Goal: Task Accomplishment & Management: Manage account settings

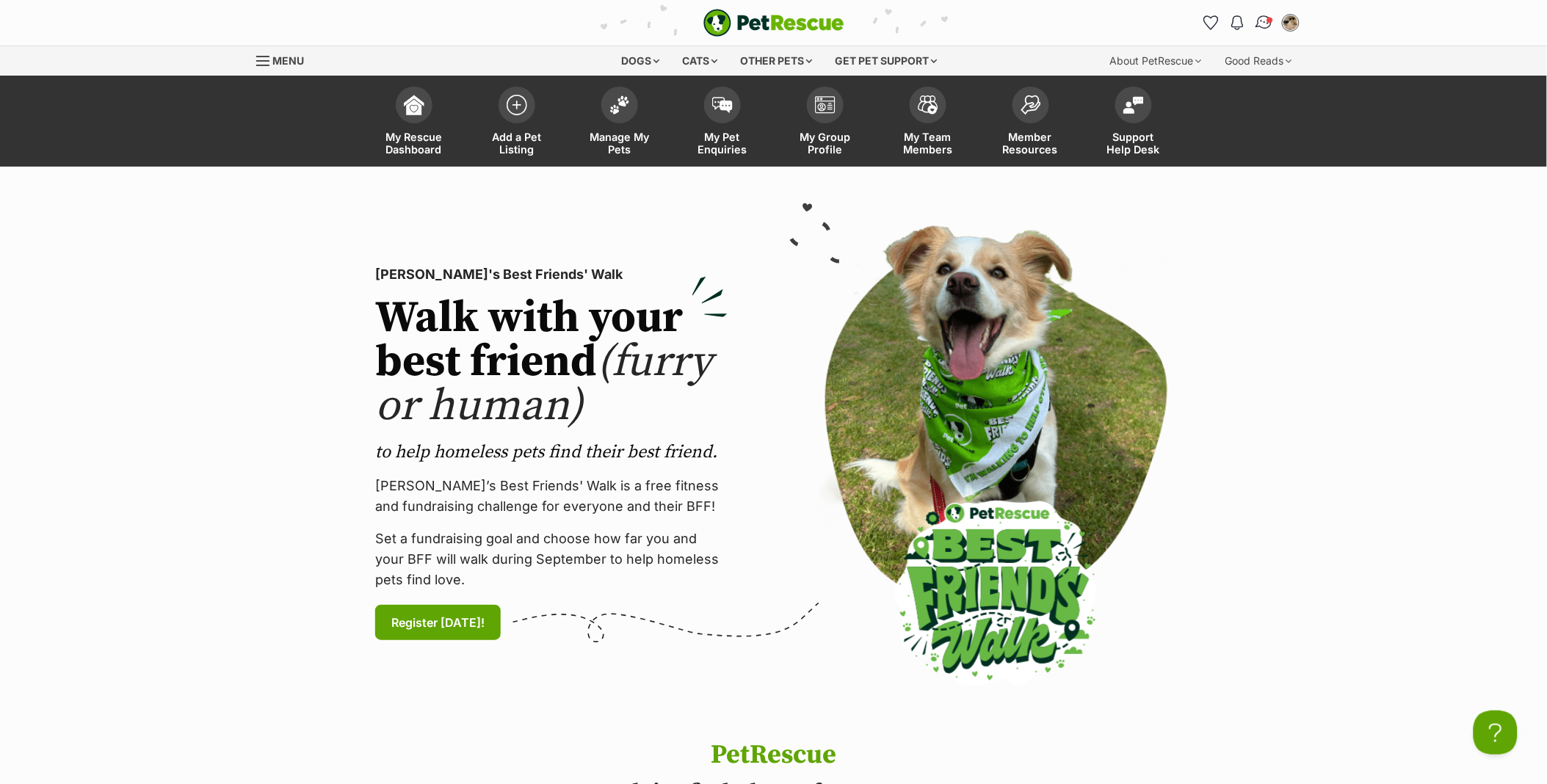
click at [1264, 26] on img "Conversations" at bounding box center [1263, 22] width 20 height 19
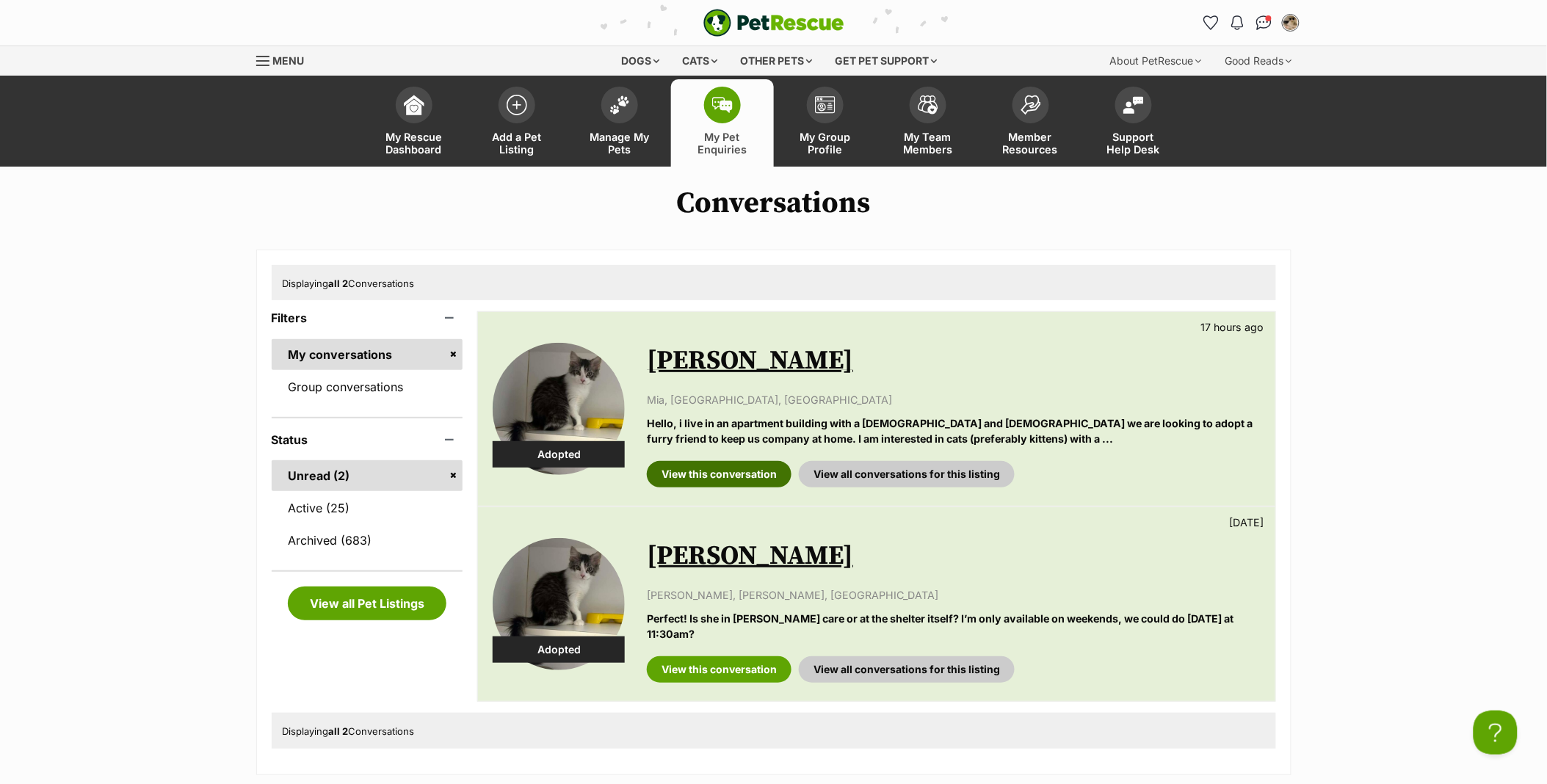
click at [727, 470] on link "View this conversation" at bounding box center [718, 474] width 144 height 26
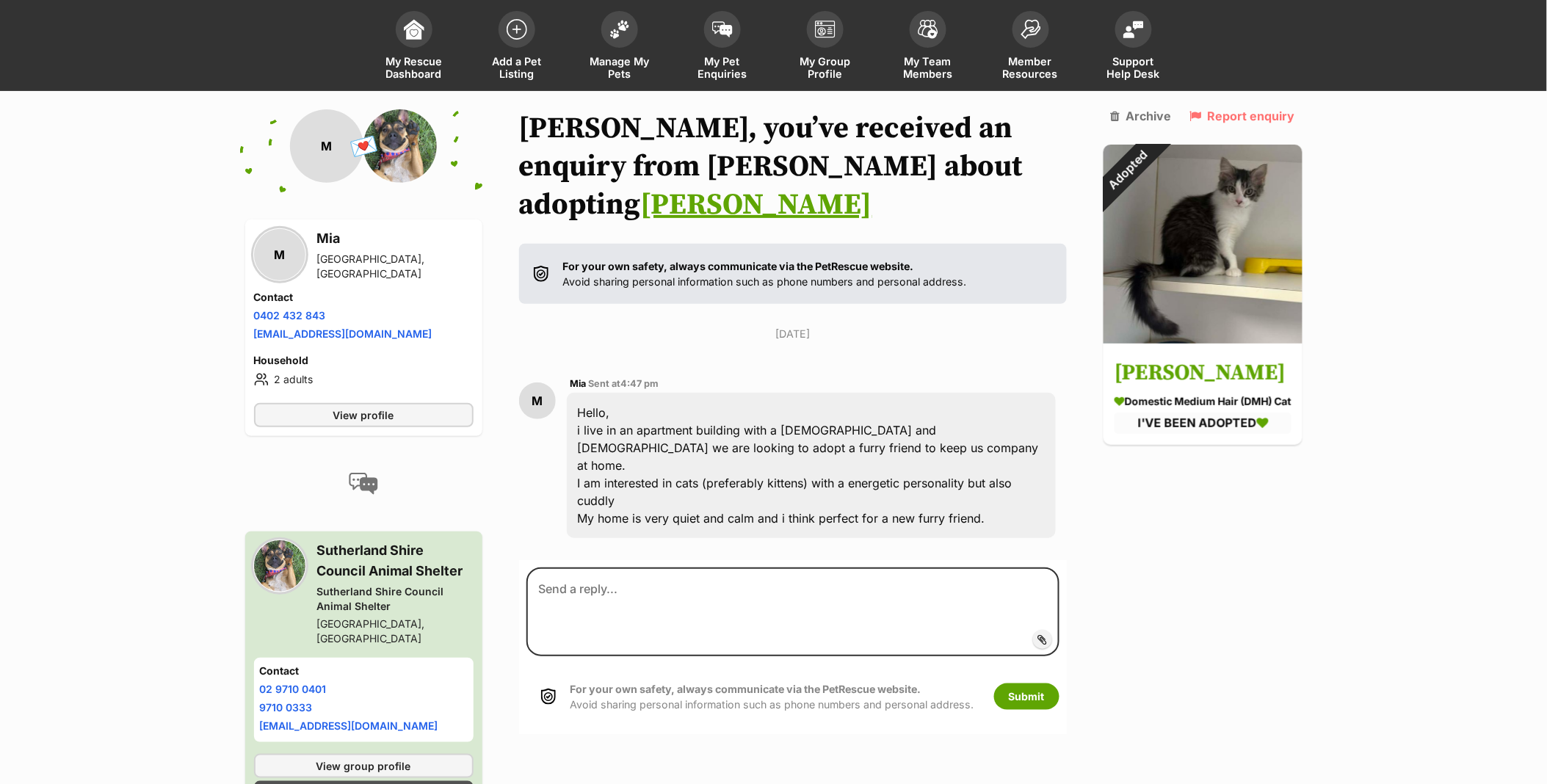
scroll to position [93, 0]
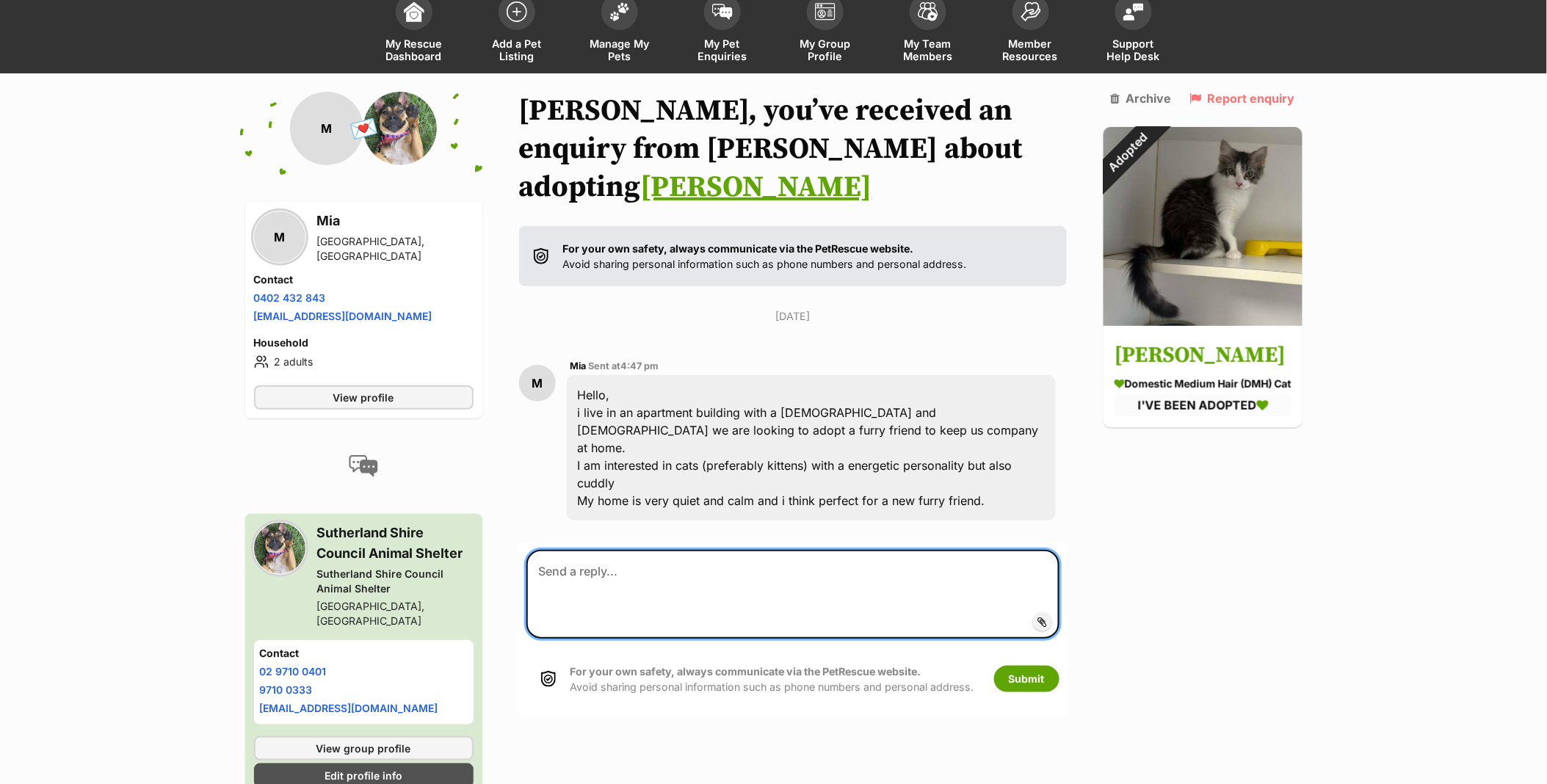
click at [820, 549] on textarea at bounding box center [793, 593] width 533 height 88
type textarea "L"
drag, startPoint x: 879, startPoint y: 547, endPoint x: 500, endPoint y: 502, distance: 381.7
click at [500, 502] on div "Back to all conversations 💌 Conversation participant details M M Mia Riverwood,…" at bounding box center [773, 463] width 1079 height 741
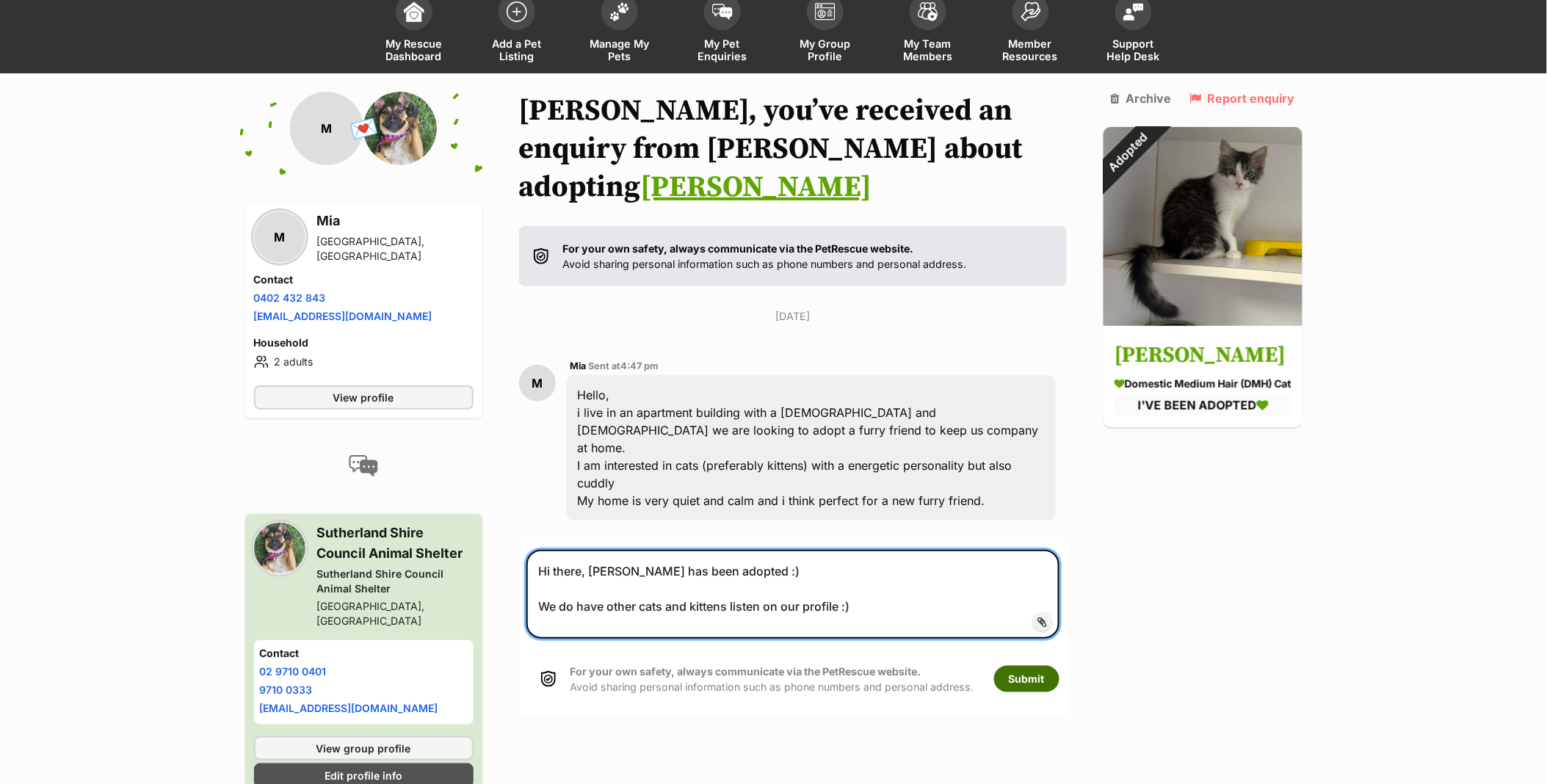
type textarea "Hi there, Lesley has been adopted :) We do have other cats and kittens listen o…"
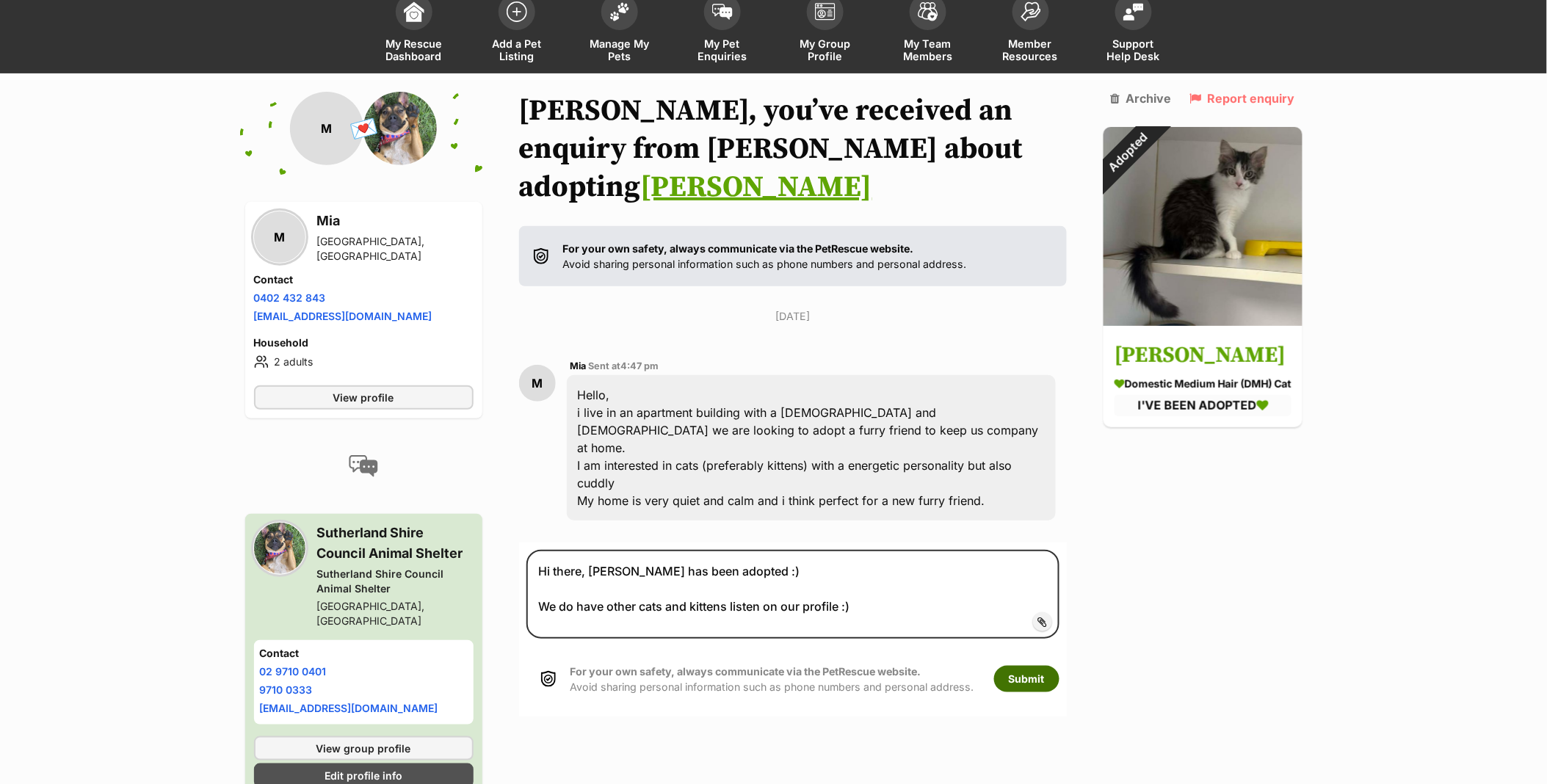
click at [1017, 666] on button "Submit" at bounding box center [1026, 679] width 65 height 26
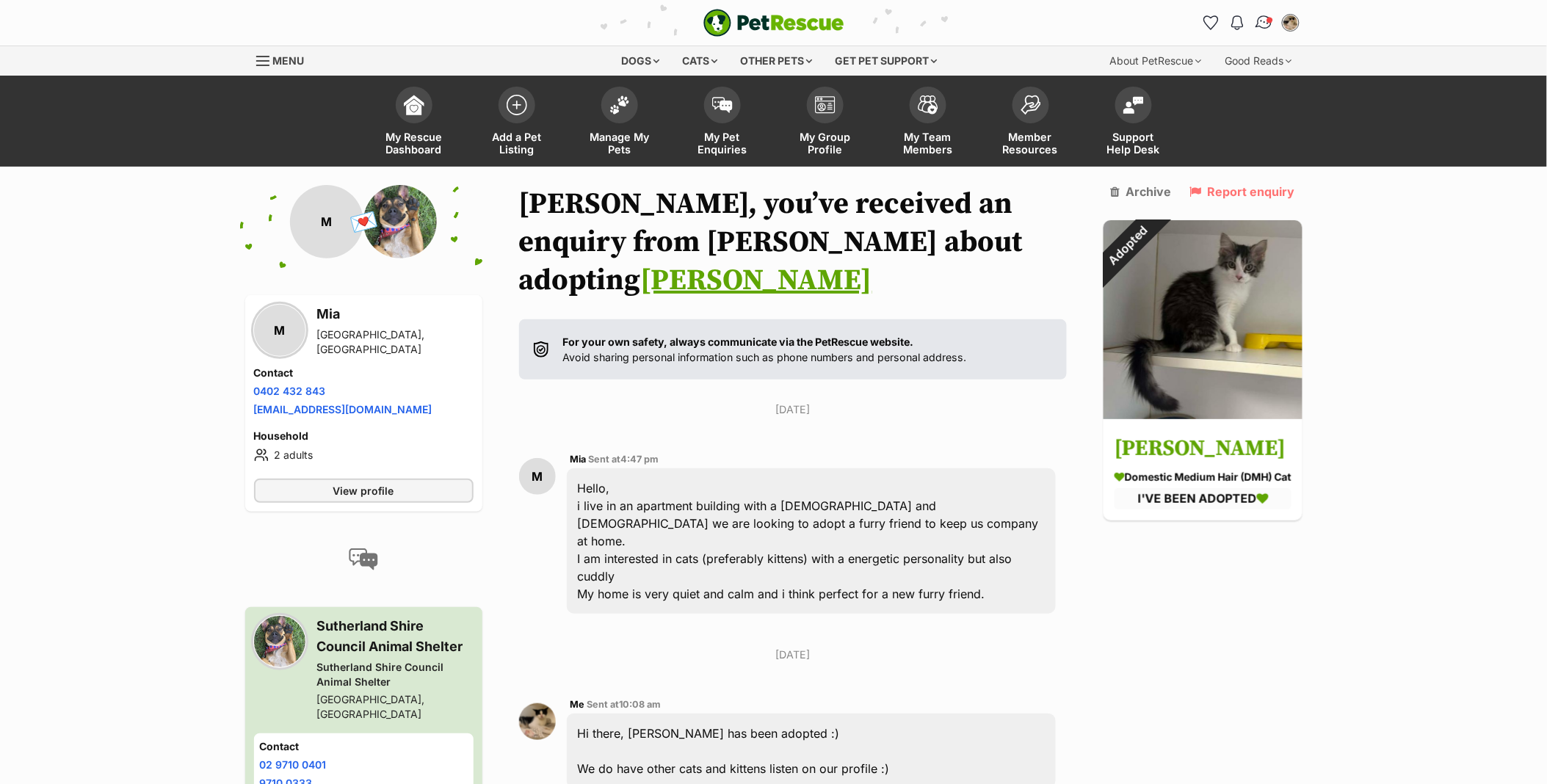
click at [1268, 20] on span "Conversations" at bounding box center [1269, 20] width 7 height 7
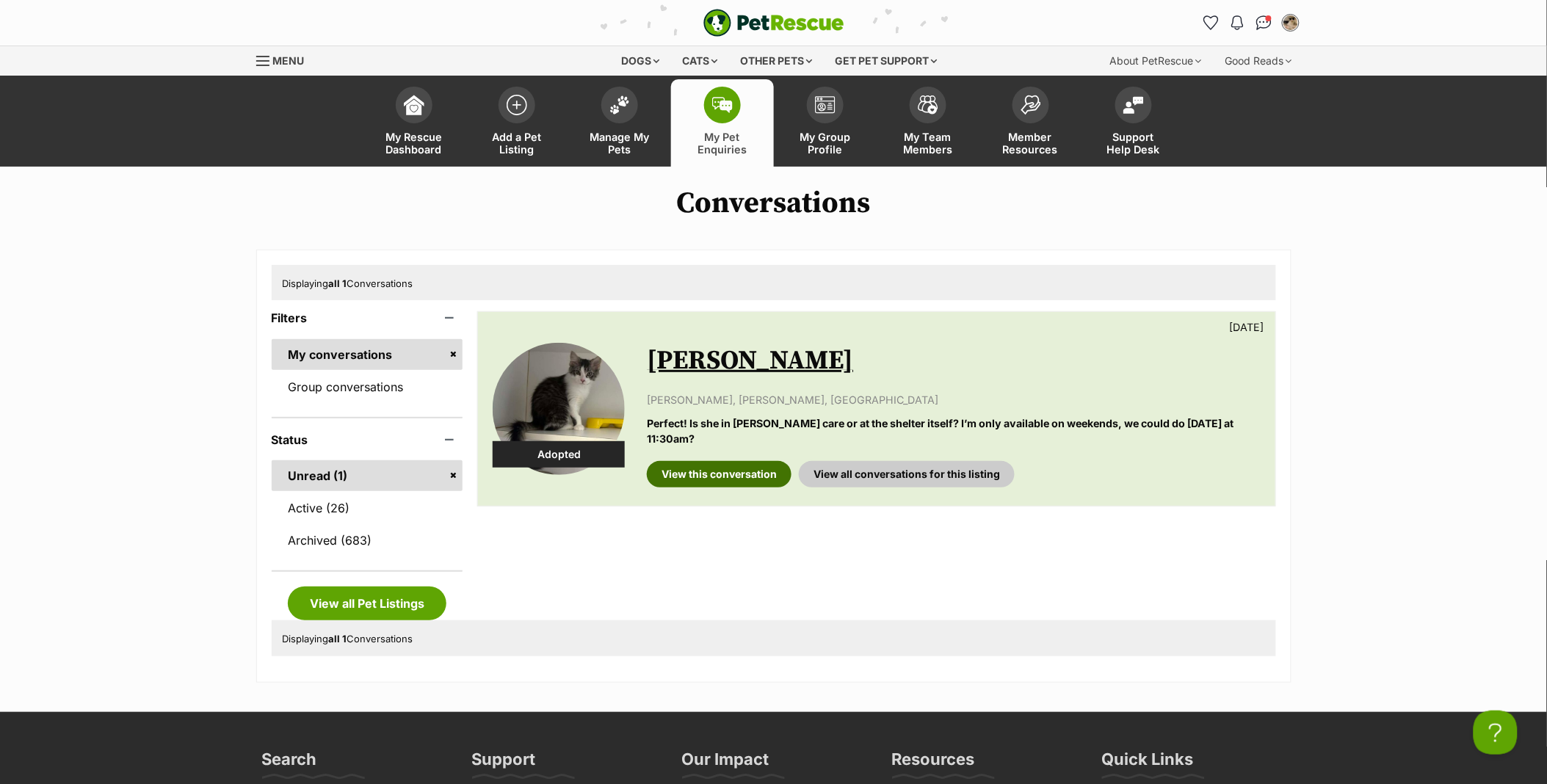
click at [741, 461] on link "View this conversation" at bounding box center [718, 474] width 144 height 26
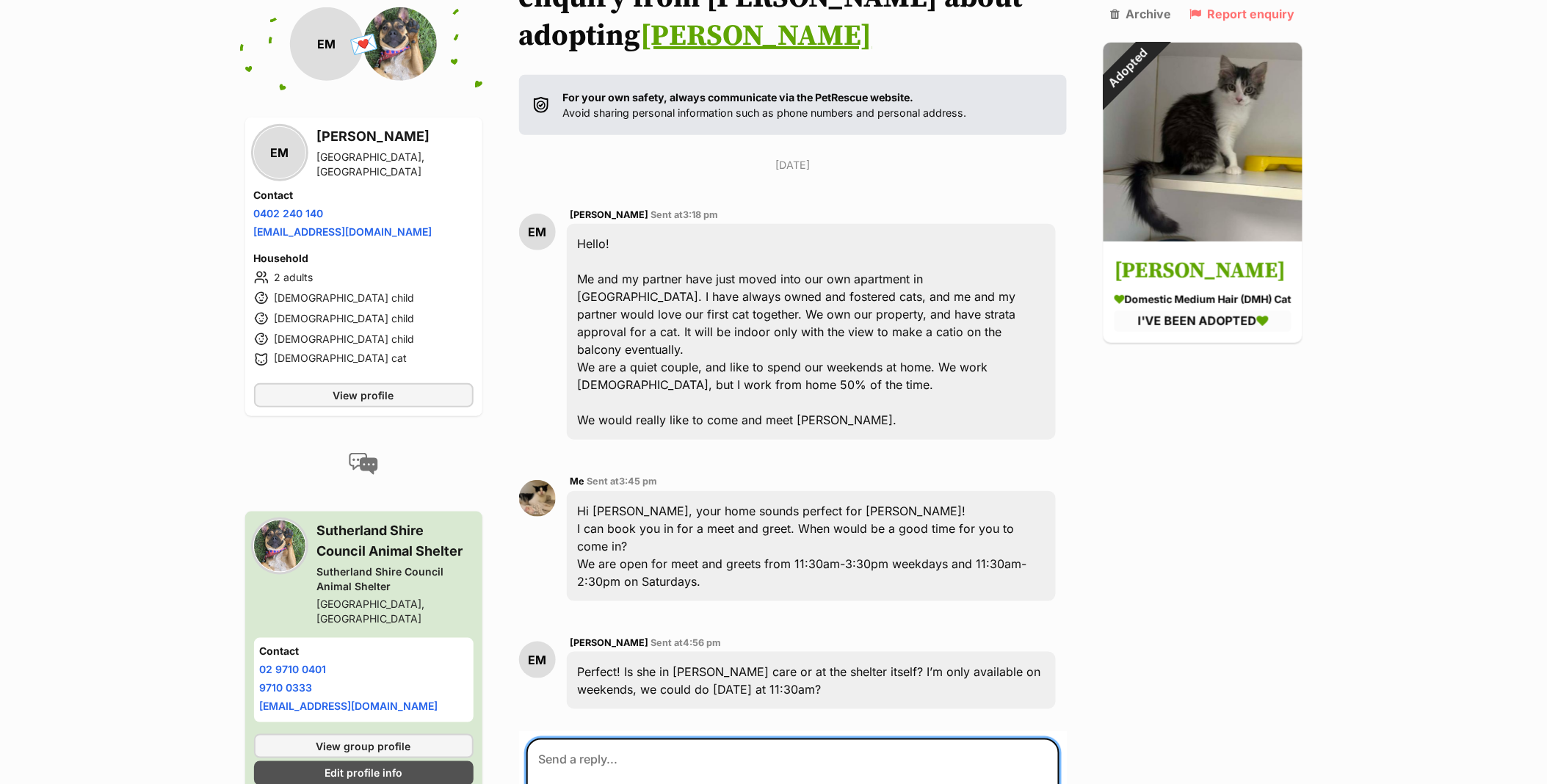
click at [622, 738] on textarea at bounding box center [793, 782] width 533 height 88
paste textarea "Hi there, Lesley has been adopted :) We do have other cats and kittens listen o…"
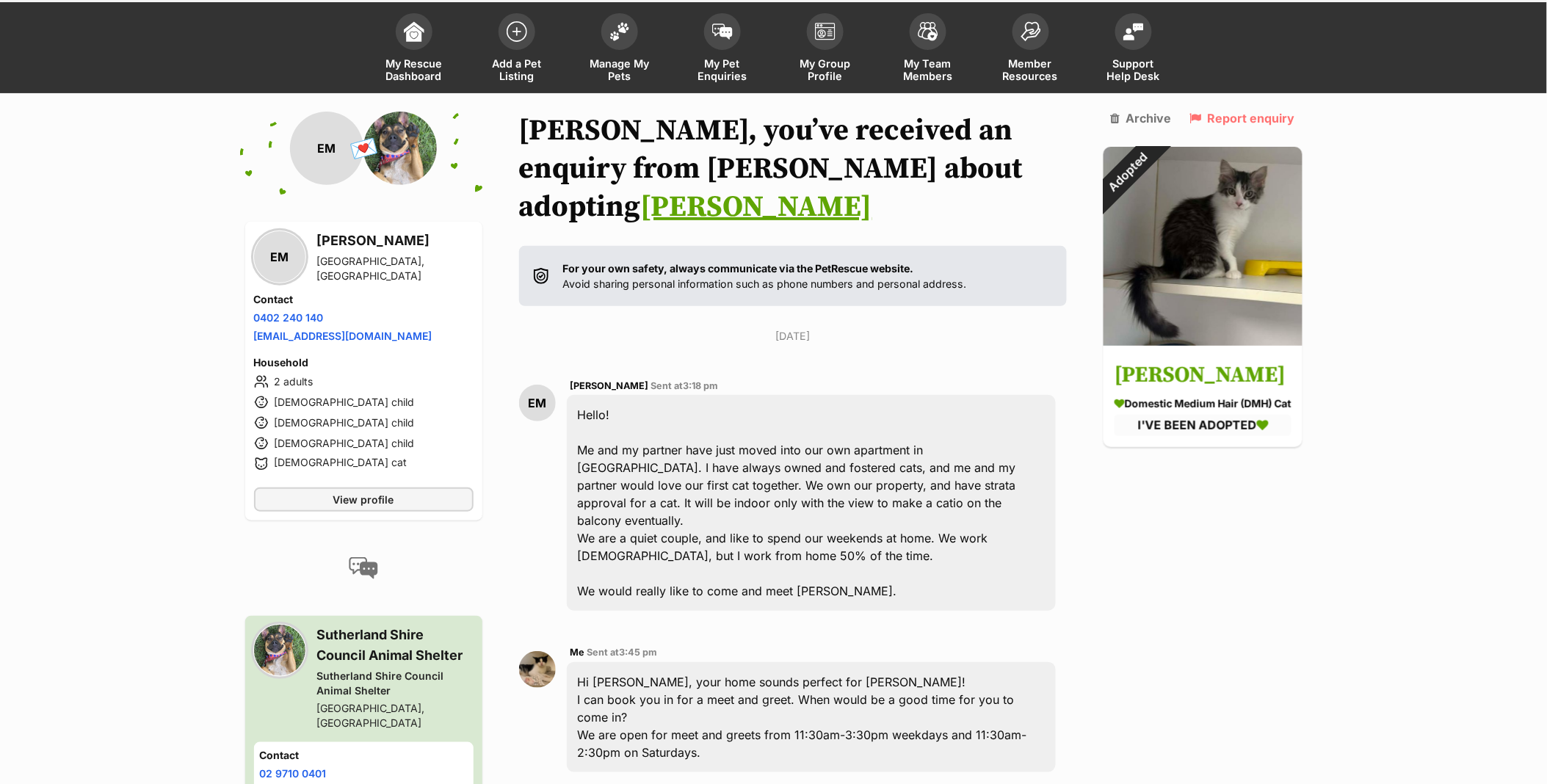
scroll to position [326, 0]
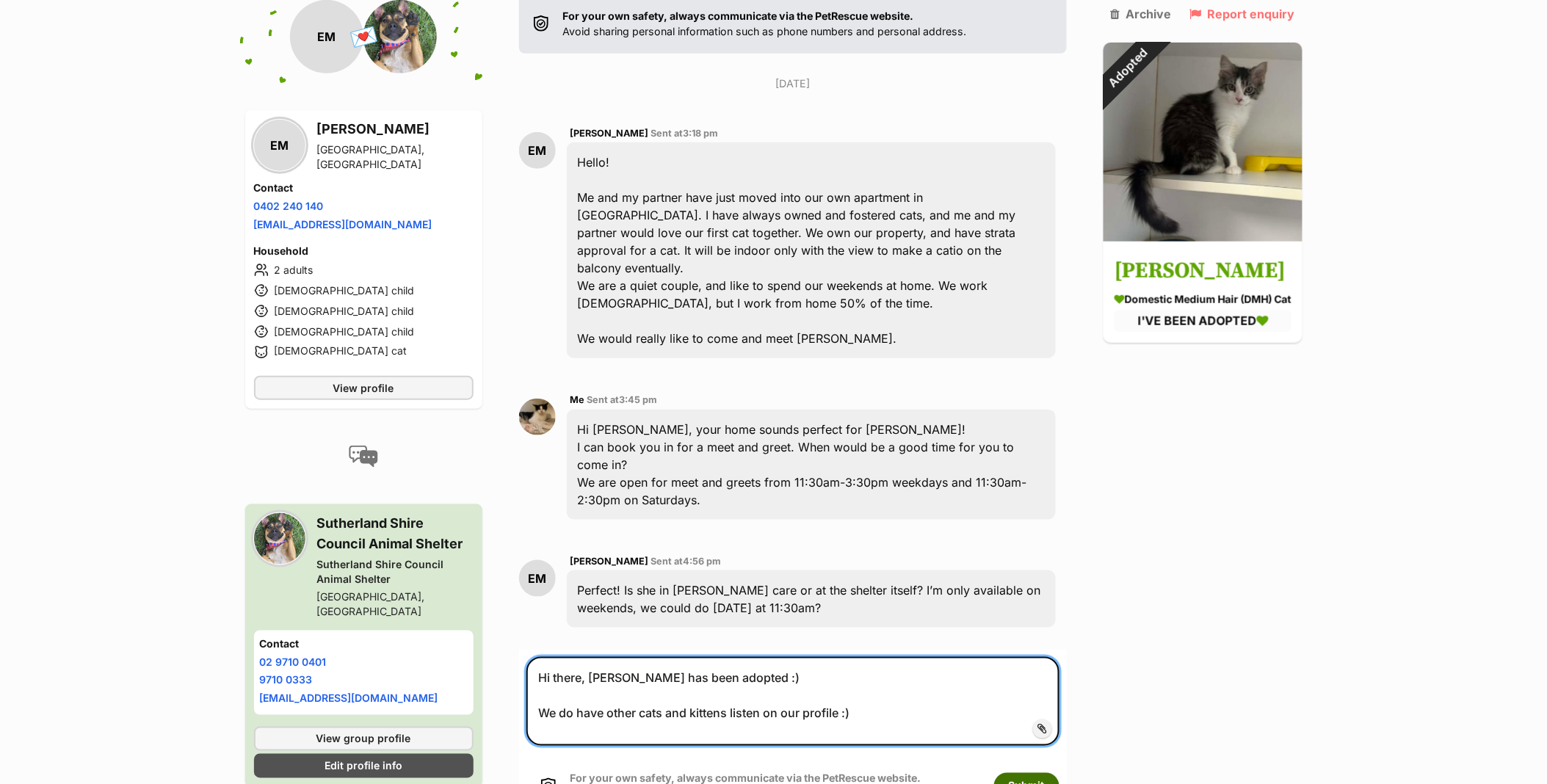
type textarea "Hi there, Lesley has been adopted :) We do have other cats and kittens listen o…"
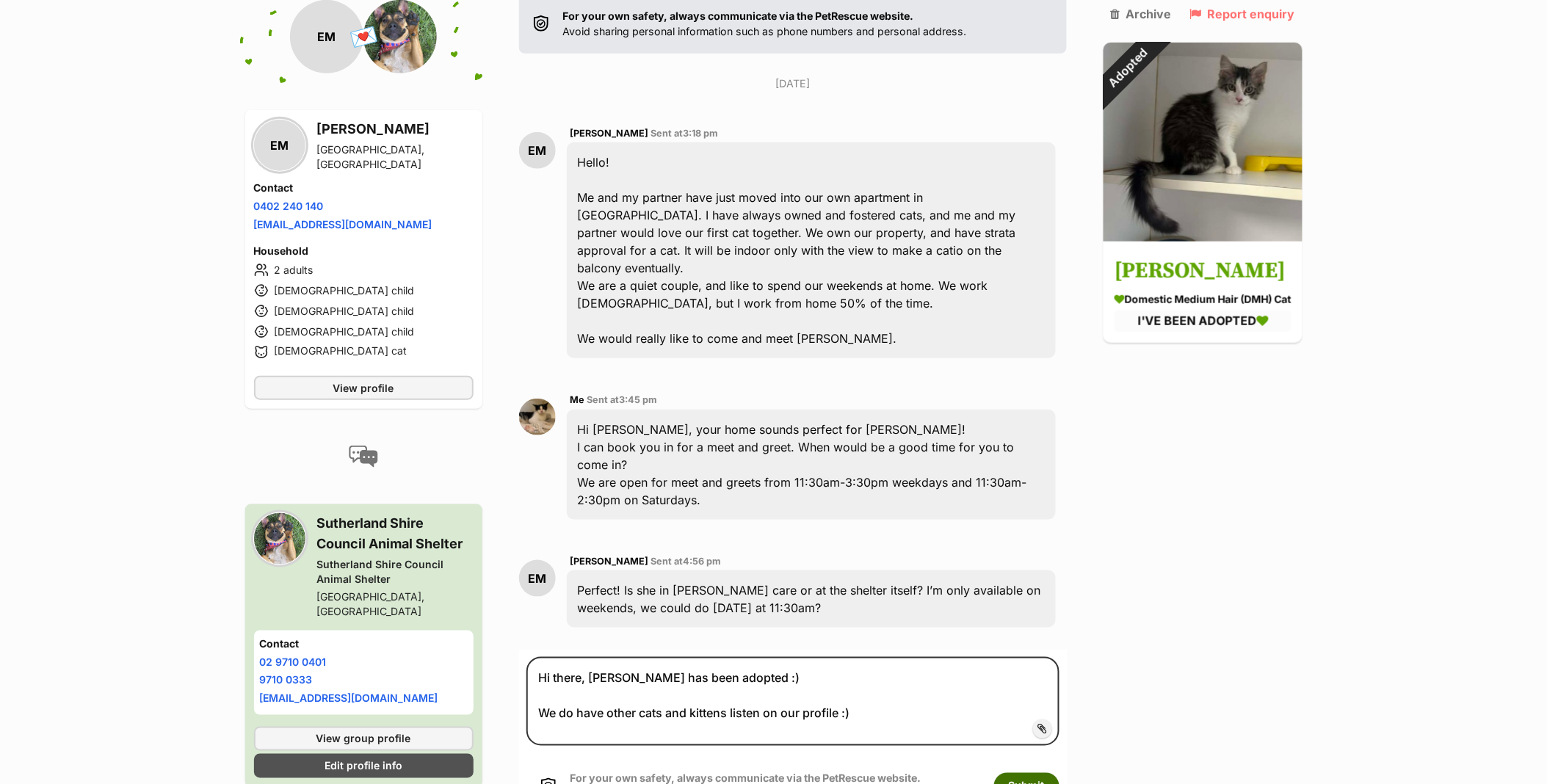
click at [999, 773] on button "Submit" at bounding box center [1026, 786] width 65 height 26
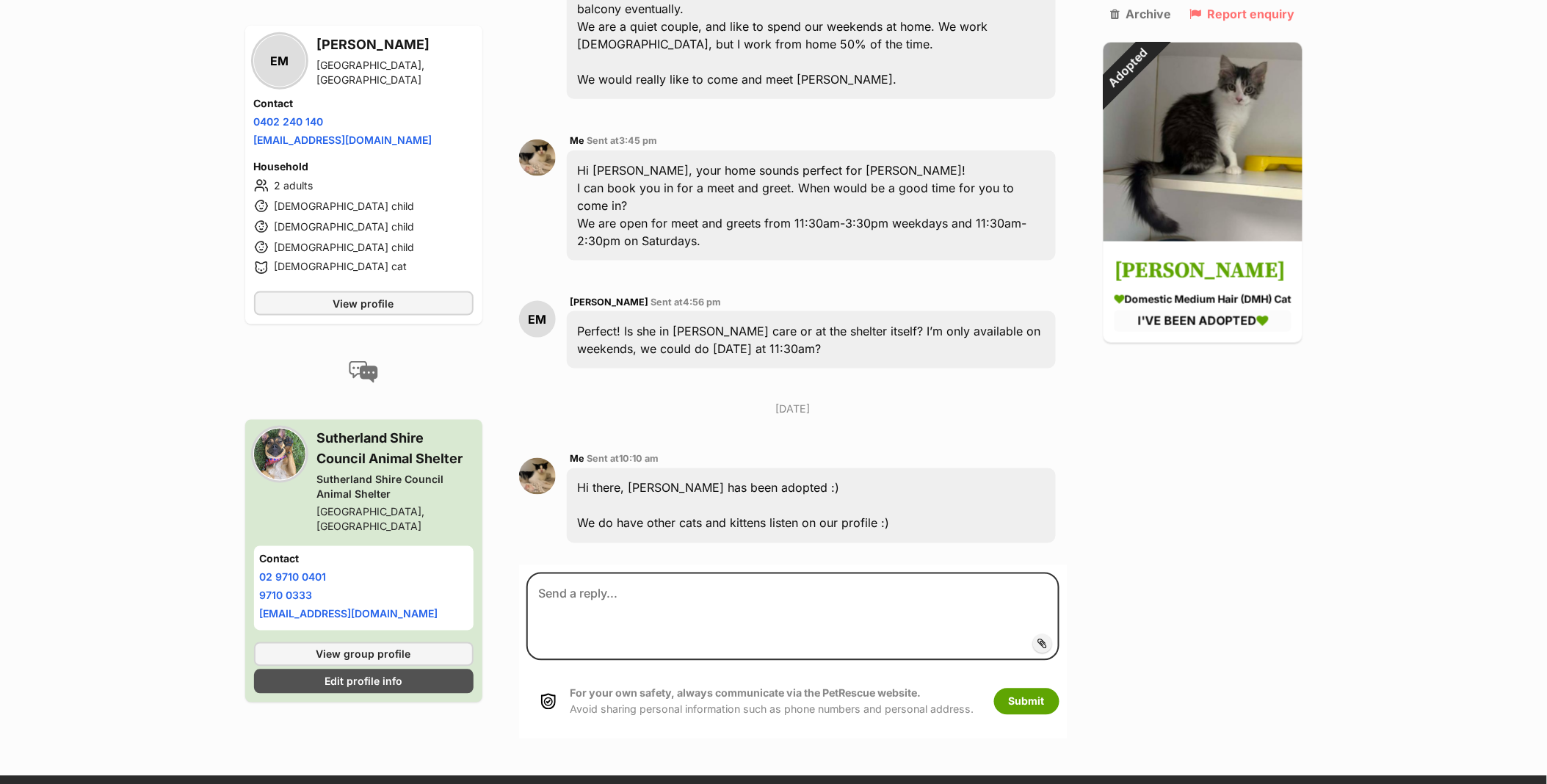
scroll to position [634, 0]
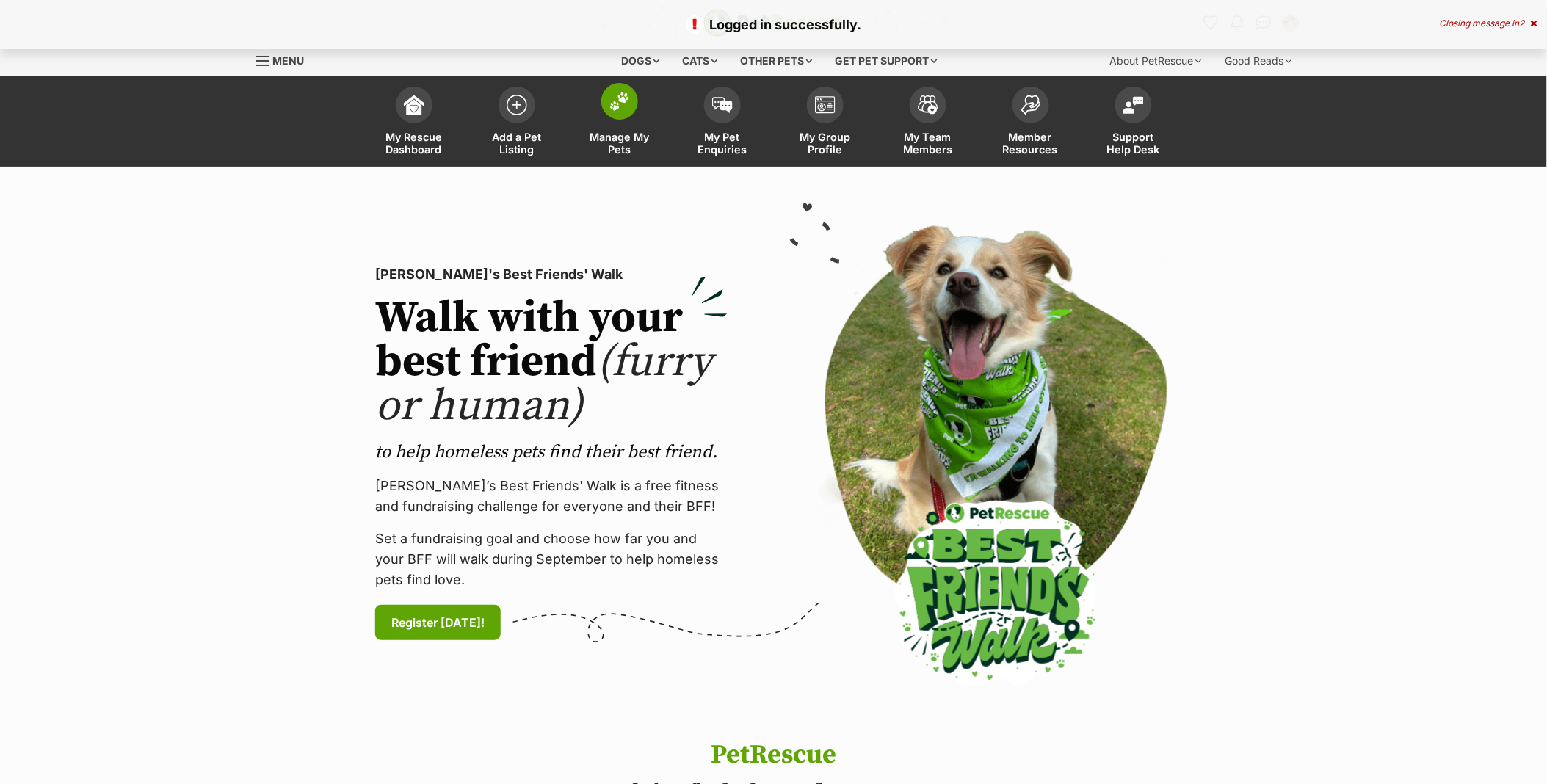
click at [622, 115] on span at bounding box center [619, 101] width 36 height 36
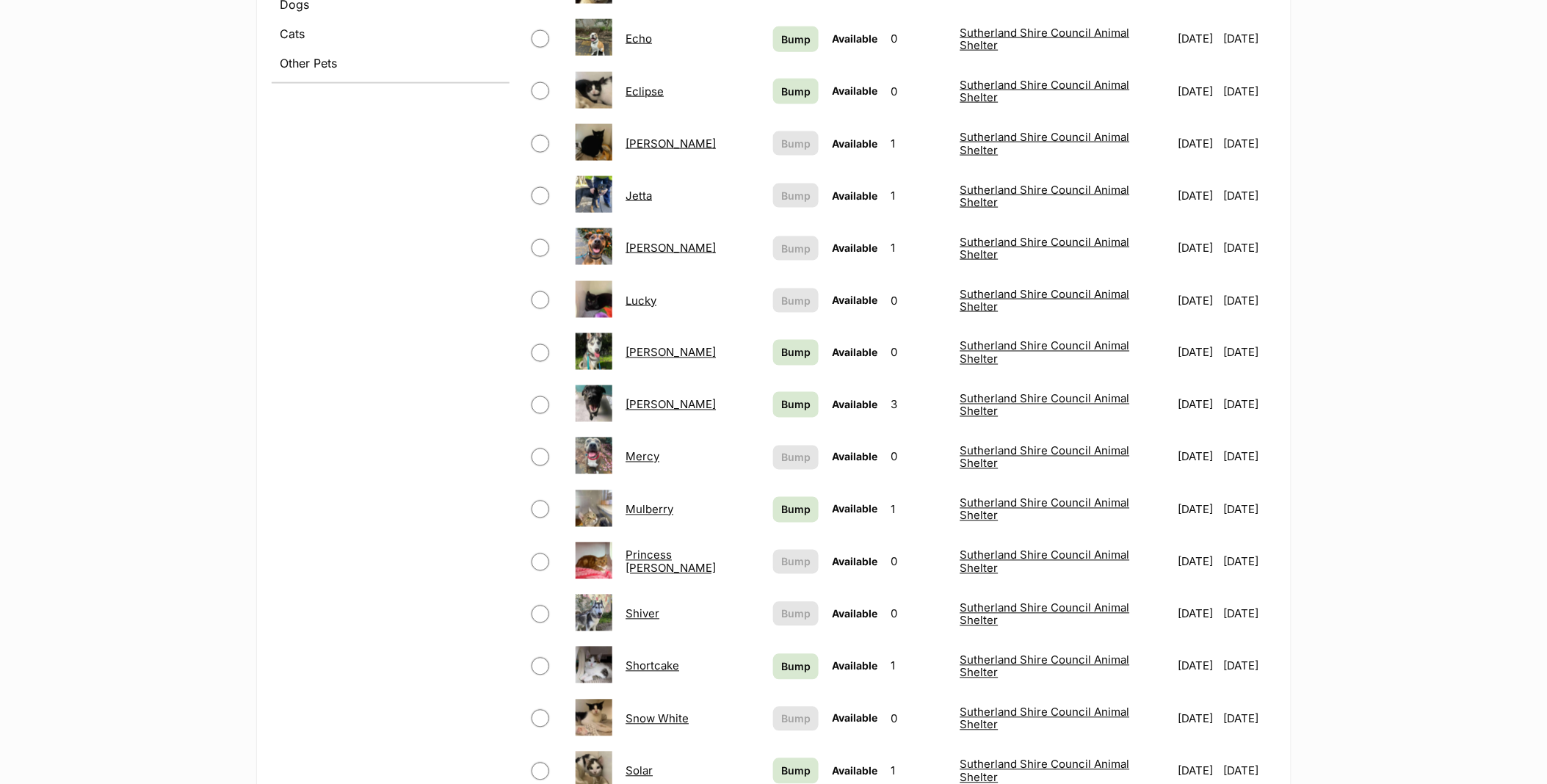
scroll to position [734, 0]
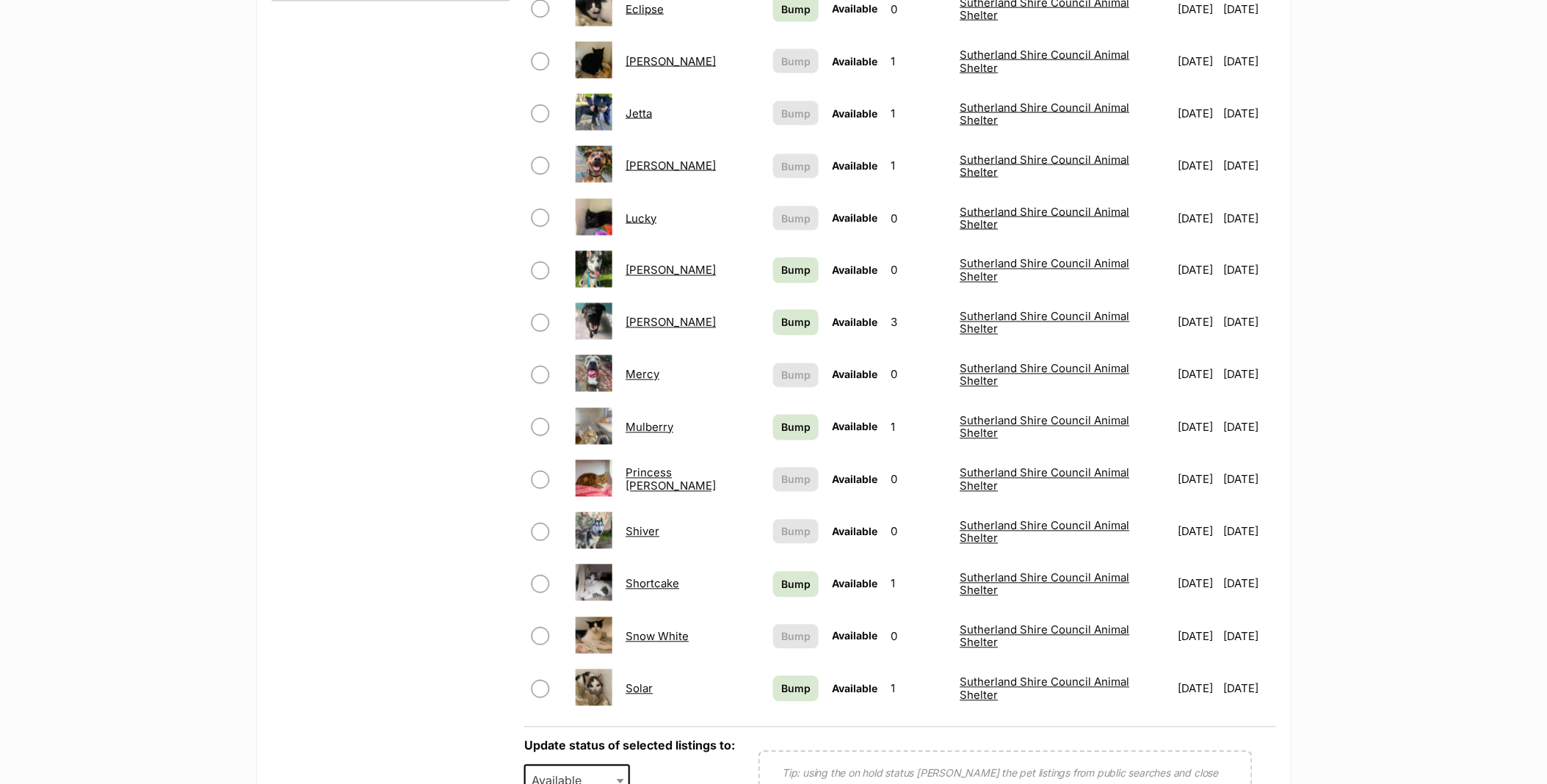
click at [645, 577] on link "Shortcake" at bounding box center [653, 584] width 54 height 14
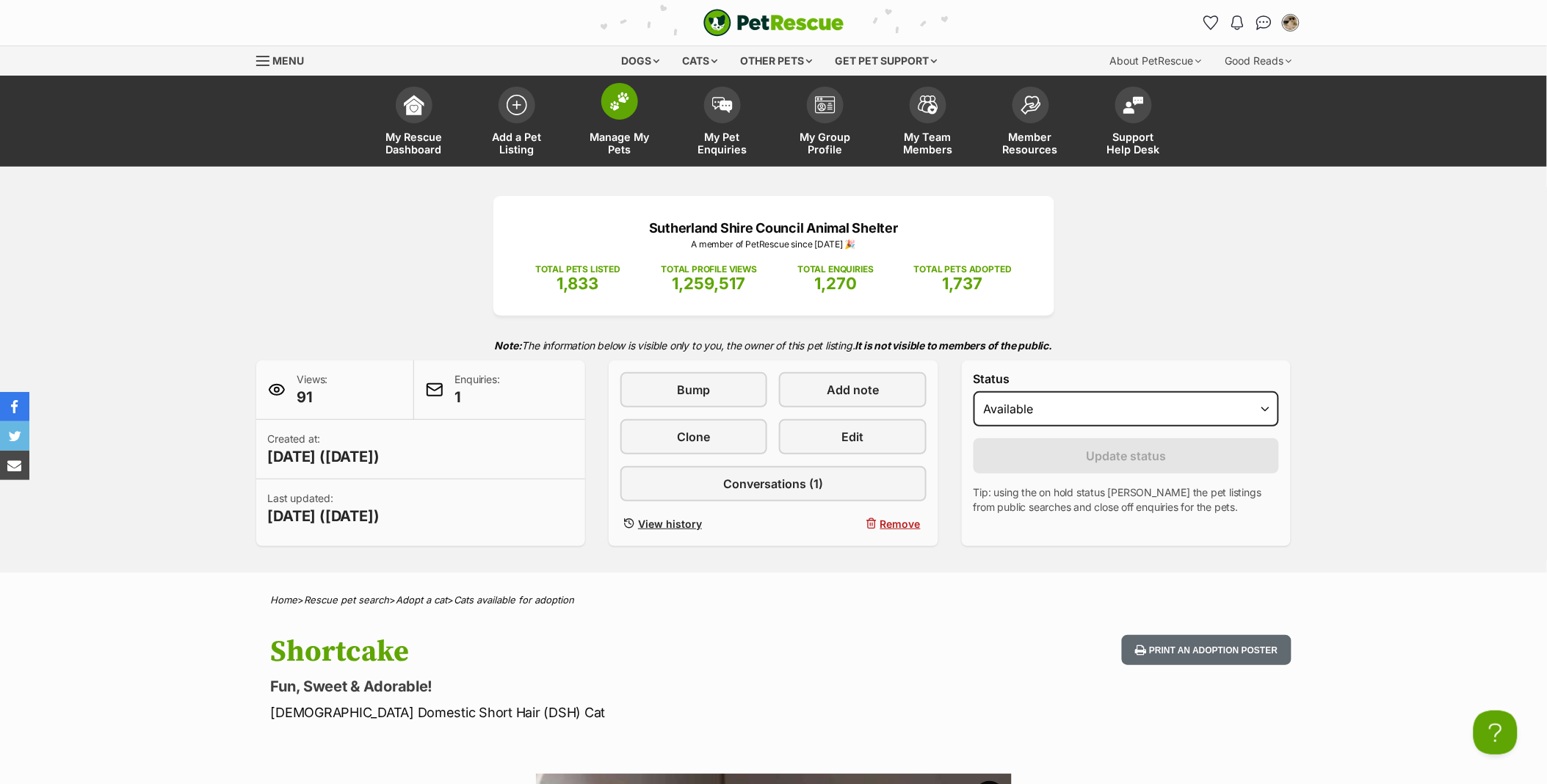
click at [636, 116] on link "Manage My Pets" at bounding box center [619, 123] width 102 height 88
click at [984, 413] on select "Draft - not available as listing has enquires Available On hold Adopted" at bounding box center [1126, 409] width 306 height 35
select select "rehomed"
click at [973, 392] on select "Draft - not available as listing has enquires Available On hold Adopted" at bounding box center [1126, 409] width 306 height 35
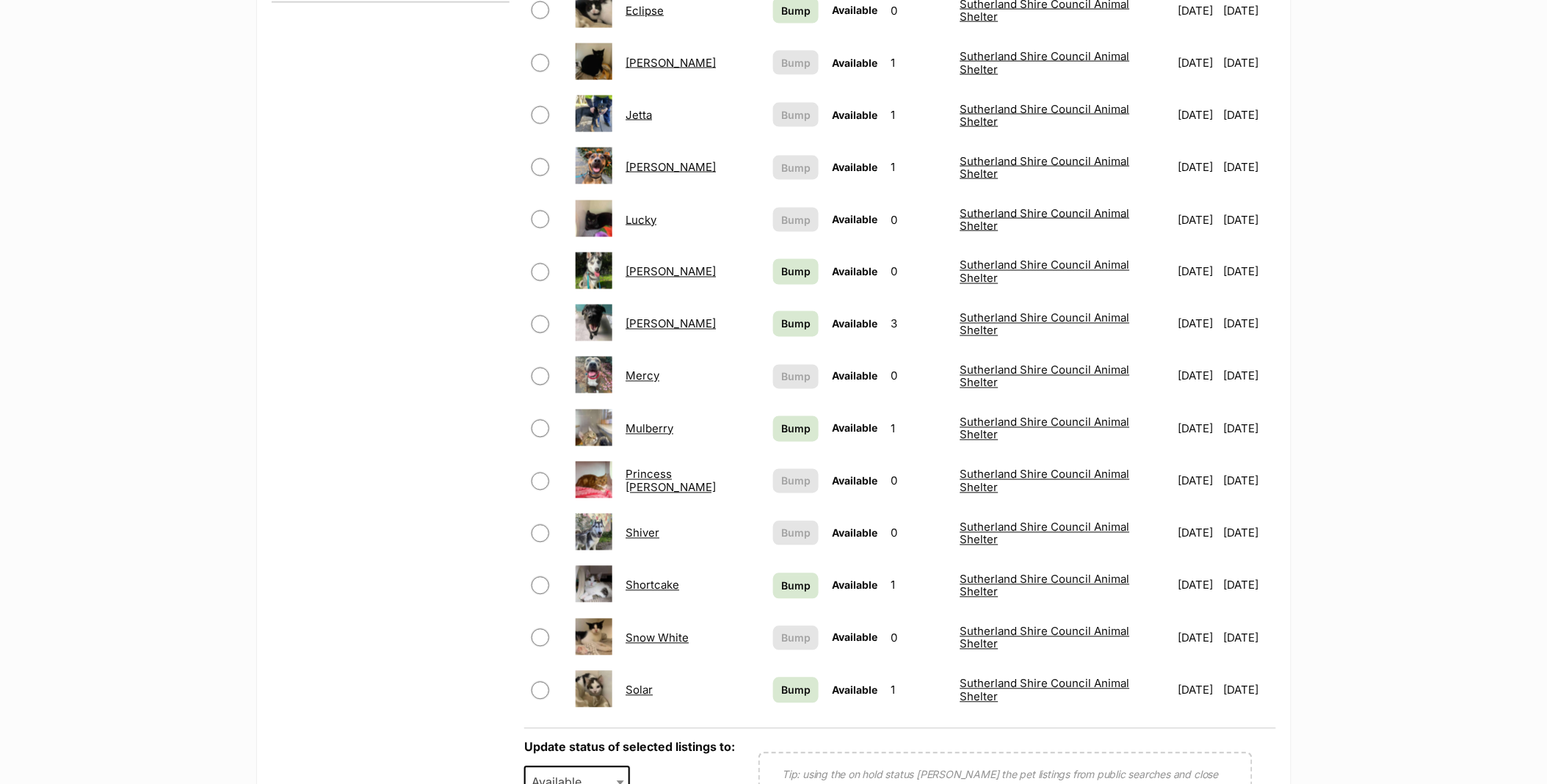
scroll to position [734, 0]
click at [659, 577] on link "Shortcake" at bounding box center [653, 584] width 54 height 14
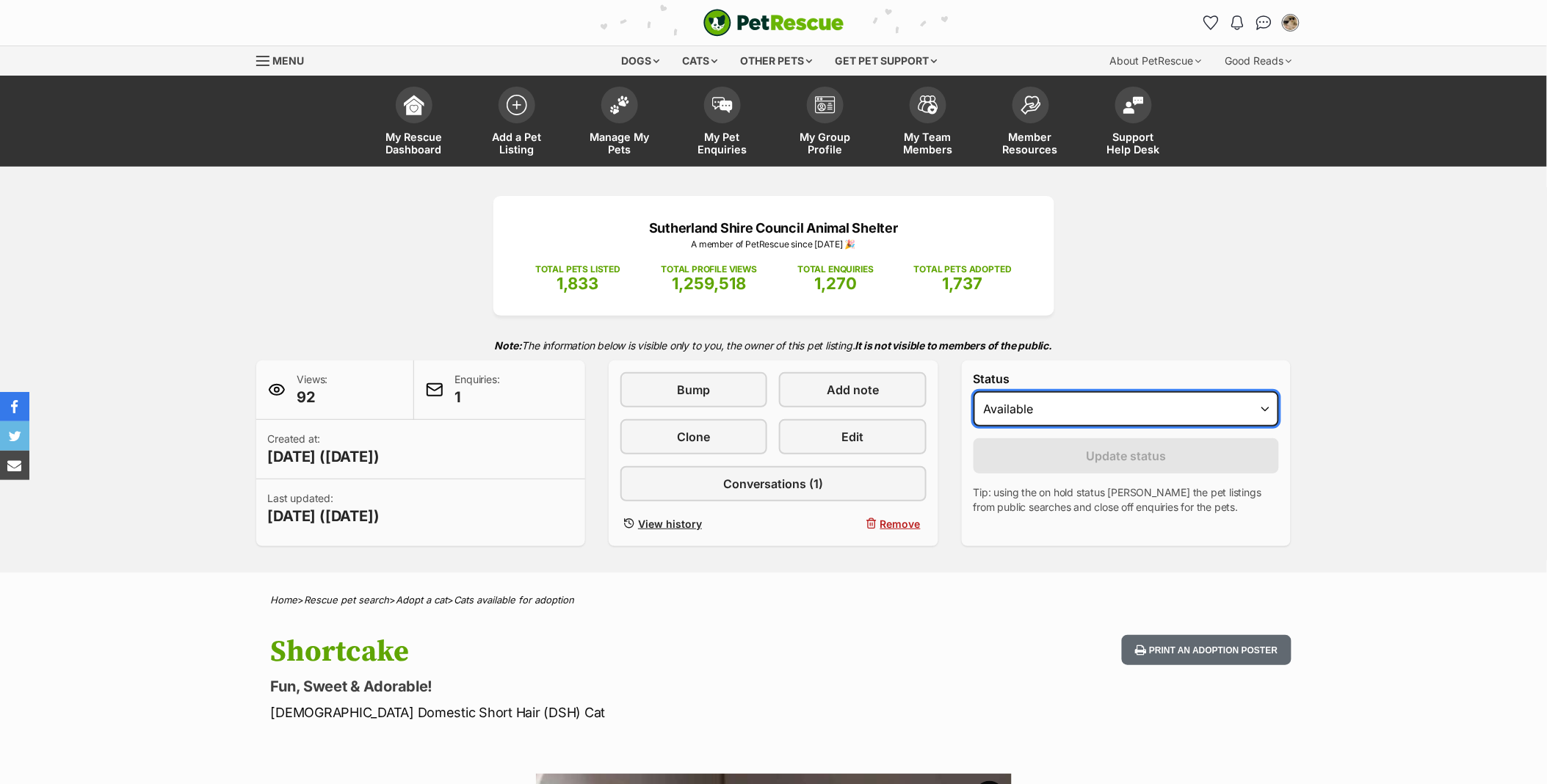
click at [1002, 407] on select "Draft - not available as listing has enquires Available On hold Adopted" at bounding box center [1126, 409] width 306 height 35
select select "rehomed"
click at [973, 392] on select "Draft - not available as listing has enquires Available On hold Adopted" at bounding box center [1126, 409] width 306 height 35
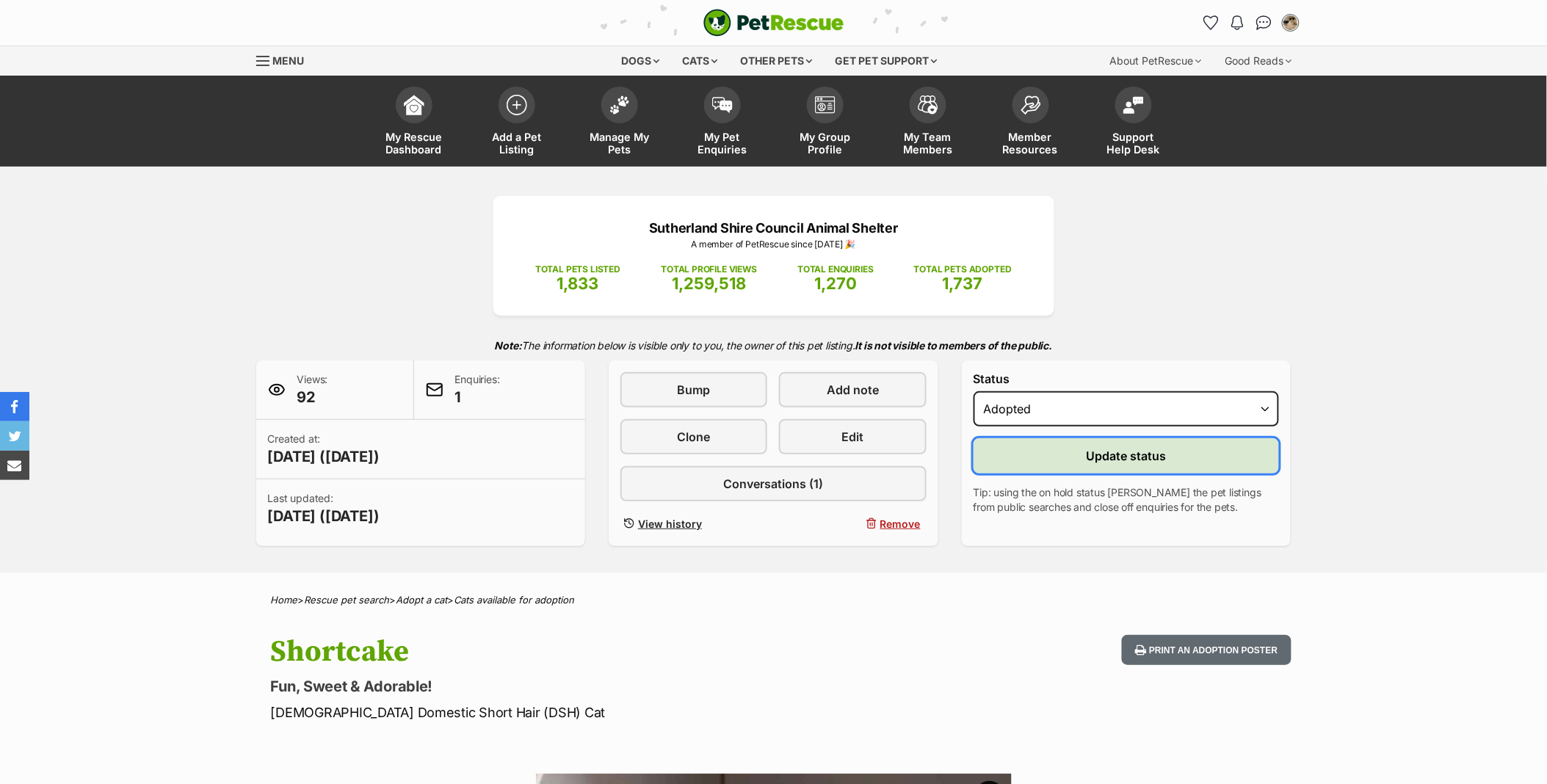
click at [1017, 457] on button "Update status" at bounding box center [1126, 456] width 306 height 35
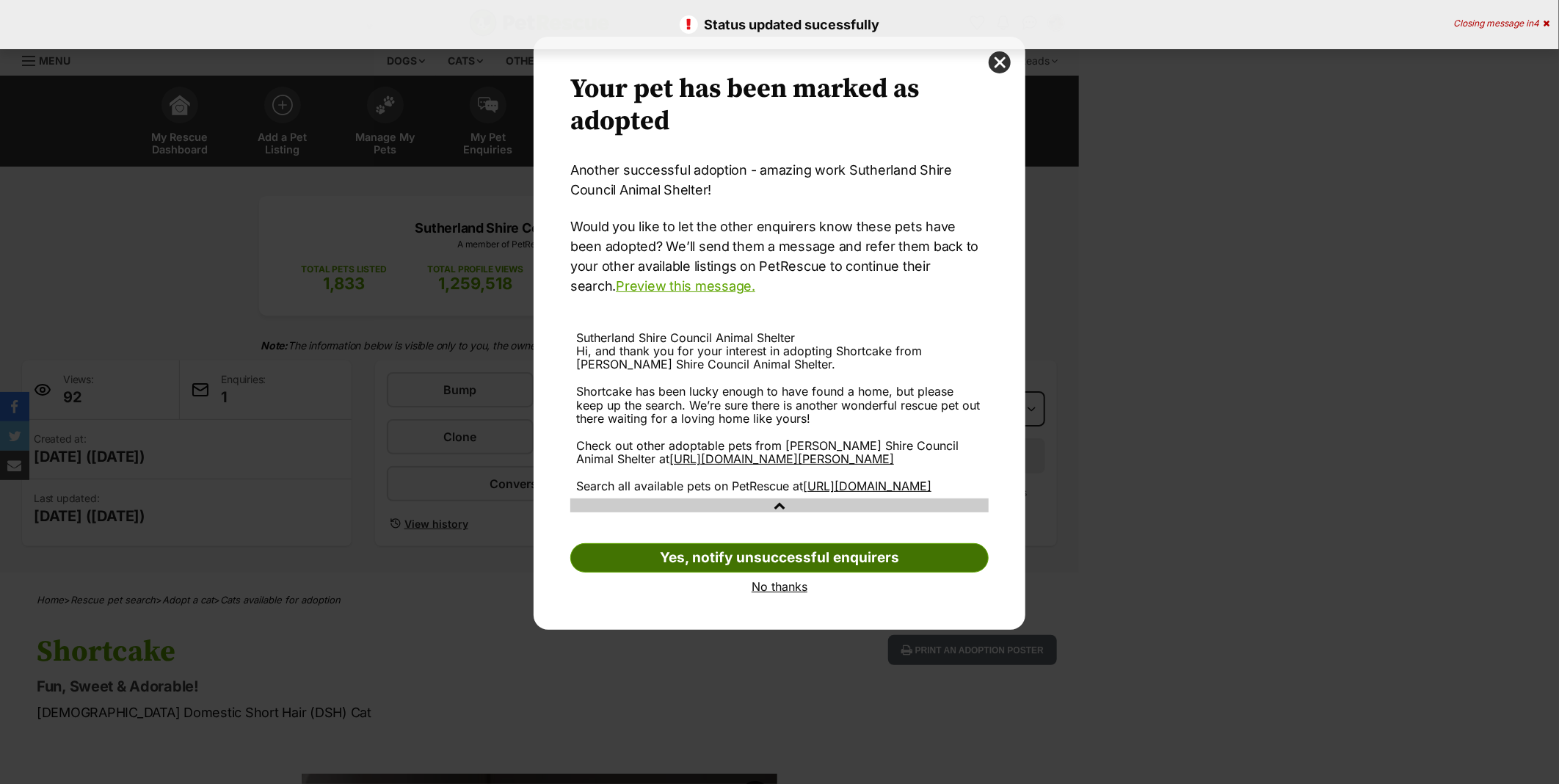
click at [794, 573] on link "Yes, notify unsuccessful enquirers" at bounding box center [779, 558] width 418 height 30
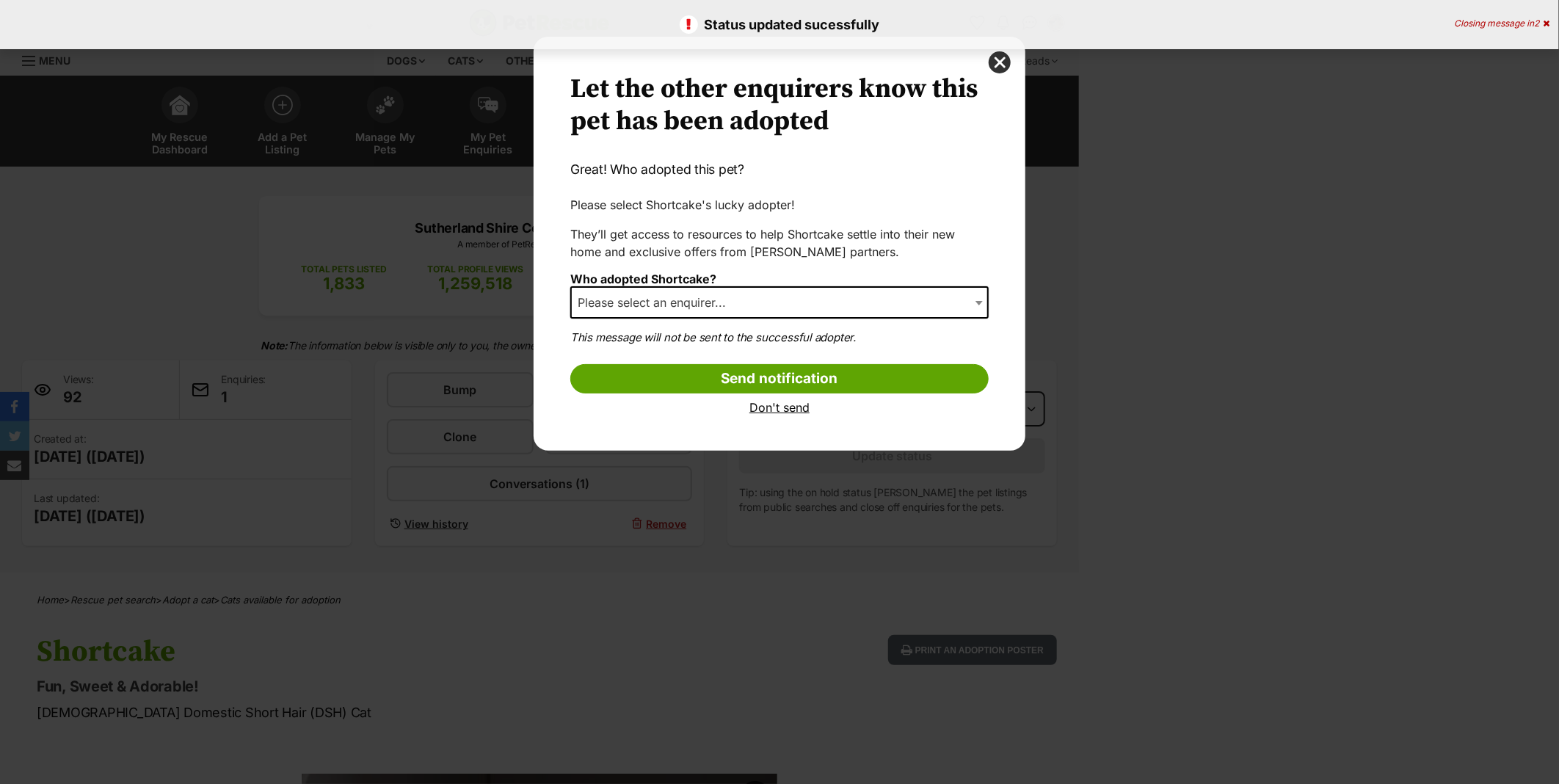
click at [699, 309] on span "Please select an enquirer..." at bounding box center [656, 303] width 169 height 20
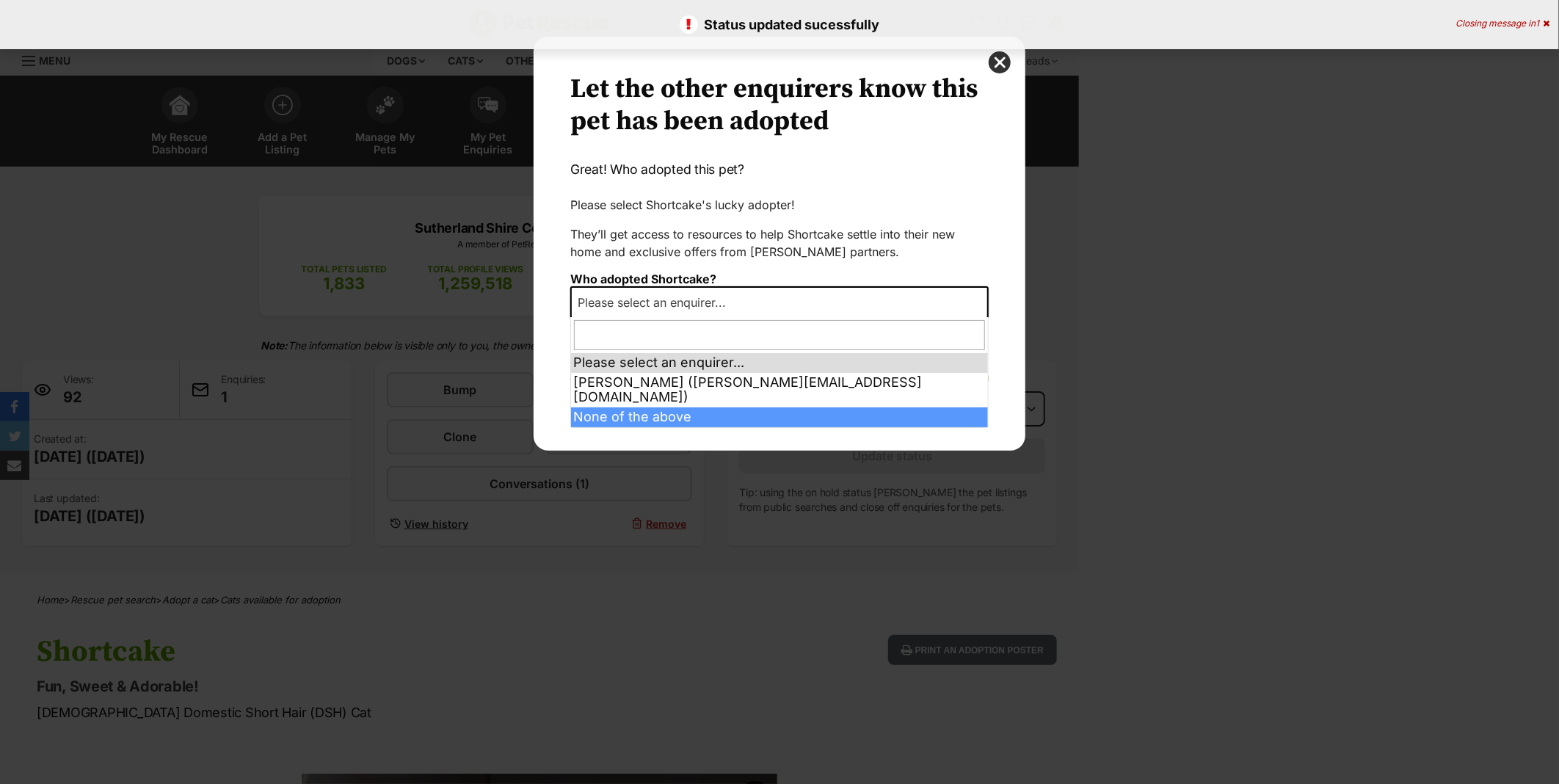
select select "other"
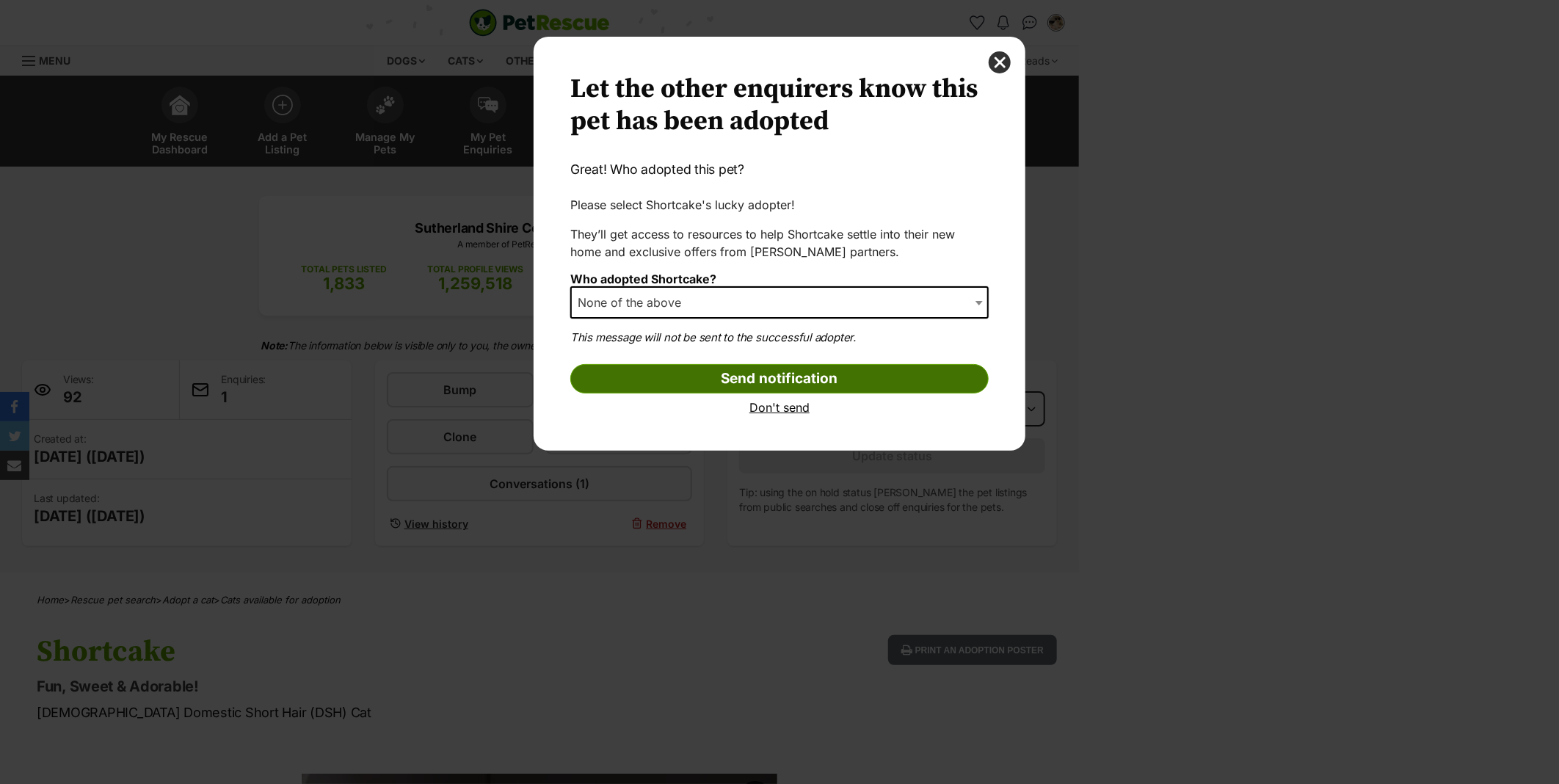
click at [674, 372] on input "Send notification" at bounding box center [779, 379] width 418 height 30
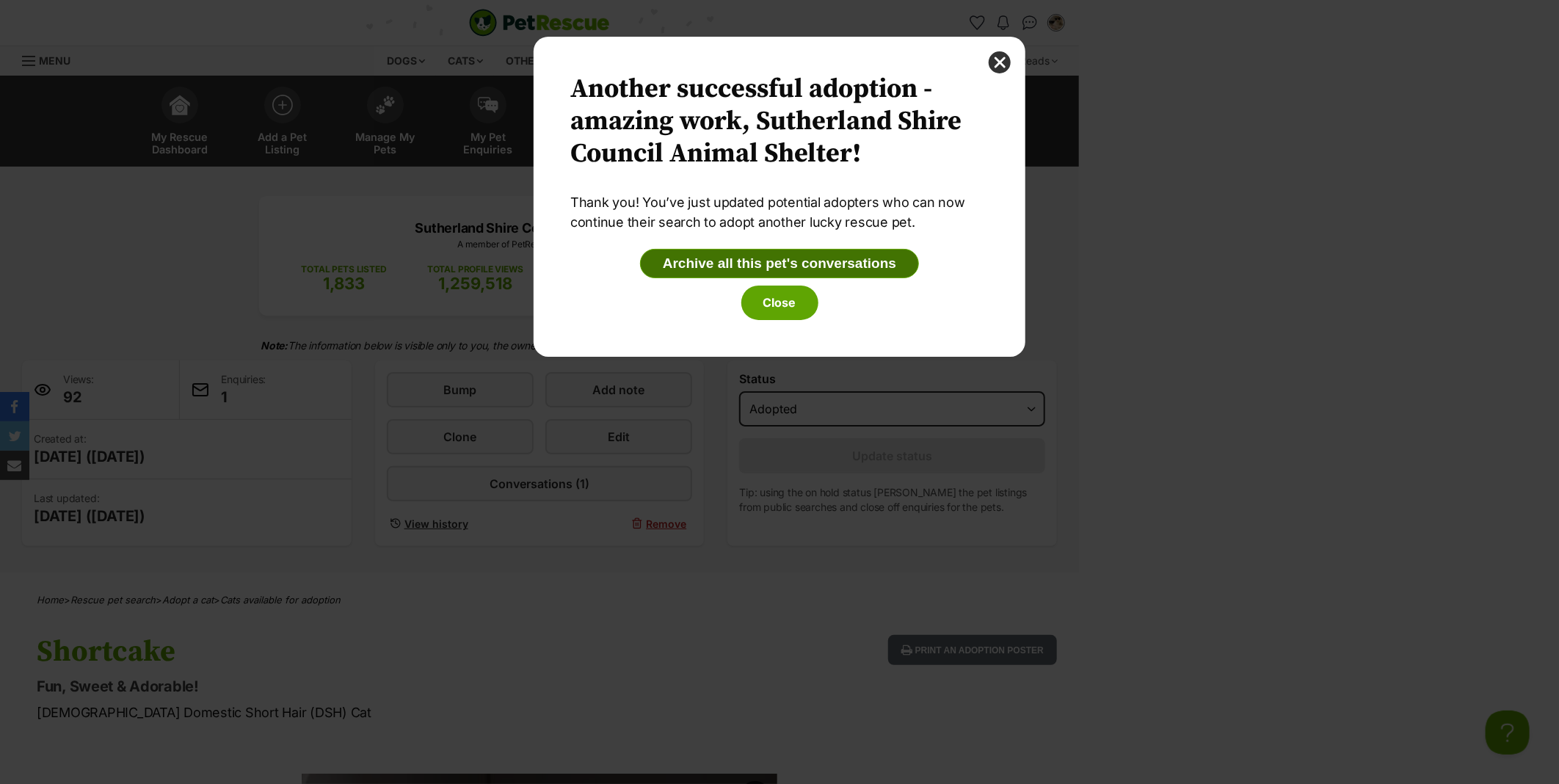
click at [761, 262] on button "Archive all this pet's conversations" at bounding box center [780, 264] width 279 height 30
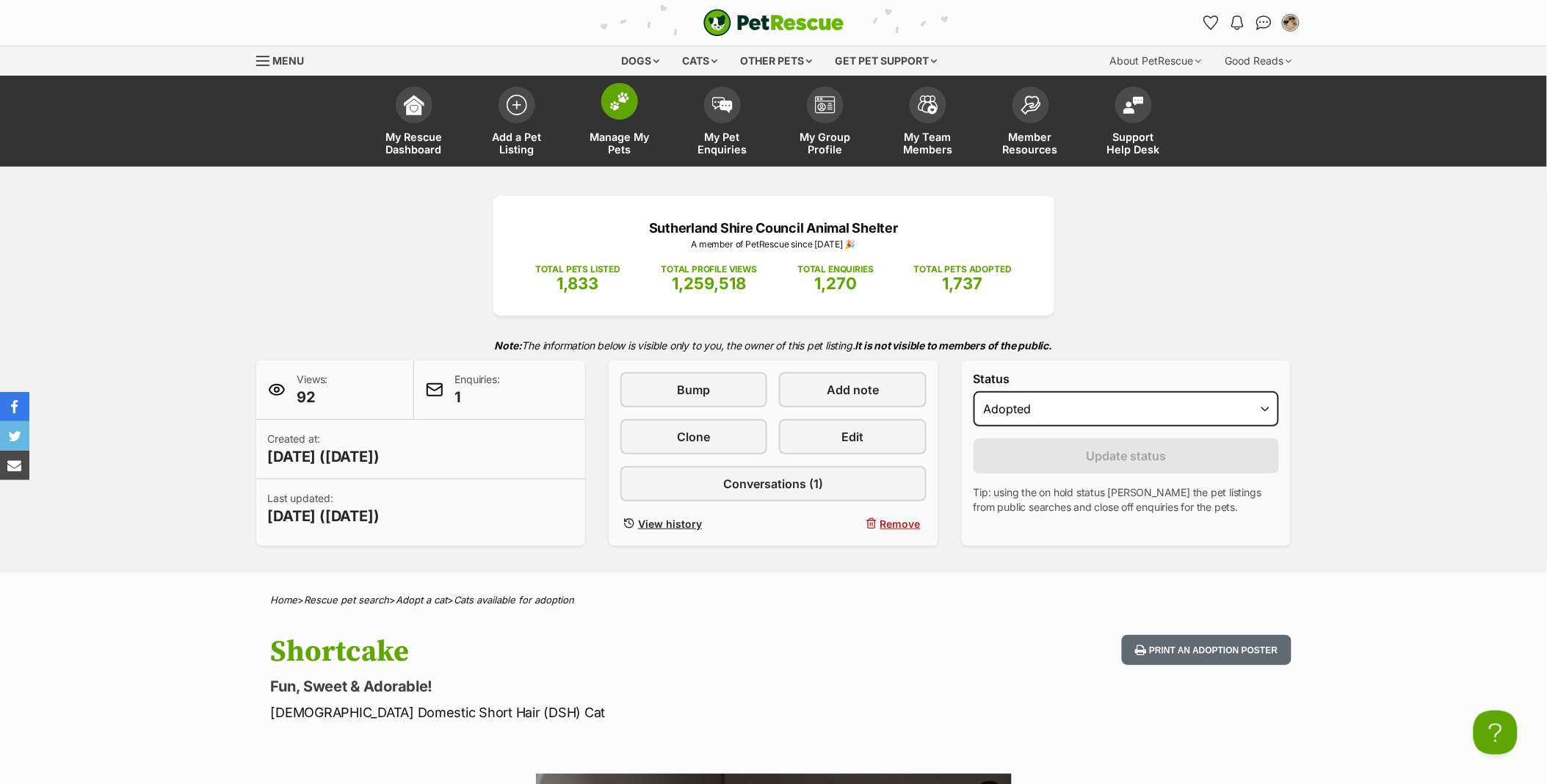
click at [624, 119] on link "Manage My Pets" at bounding box center [619, 123] width 102 height 88
